Goal: Task Accomplishment & Management: Manage account settings

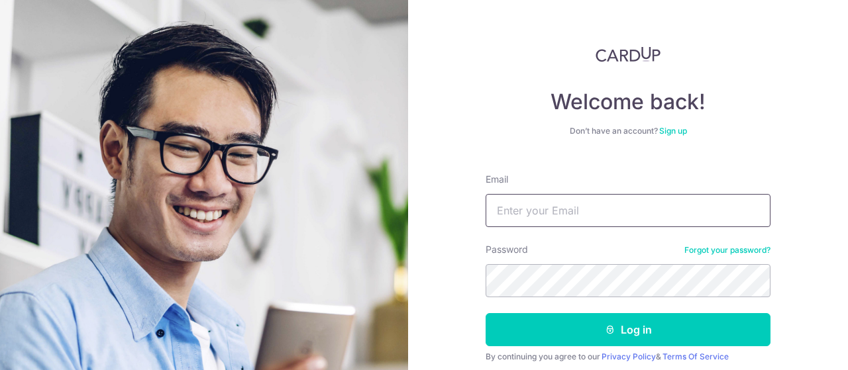
drag, startPoint x: 0, startPoint y: 0, endPoint x: 568, endPoint y: 215, distance: 607.0
click at [568, 215] on input "Email" at bounding box center [627, 210] width 285 height 33
type input "[EMAIL_ADDRESS][DOMAIN_NAME]"
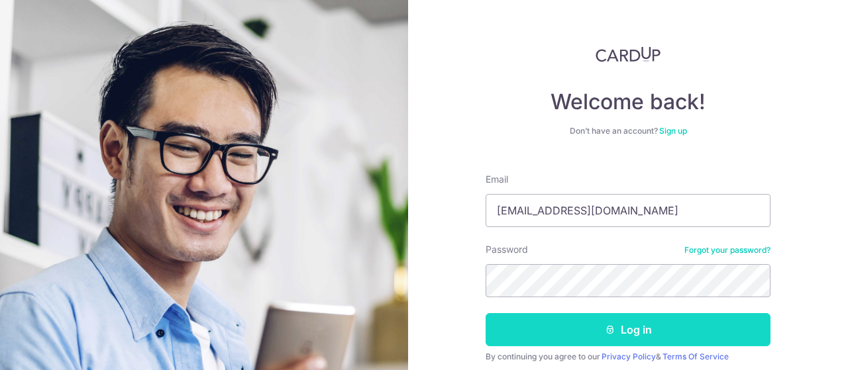
click at [565, 317] on button "Log in" at bounding box center [627, 329] width 285 height 33
